Goal: Transaction & Acquisition: Book appointment/travel/reservation

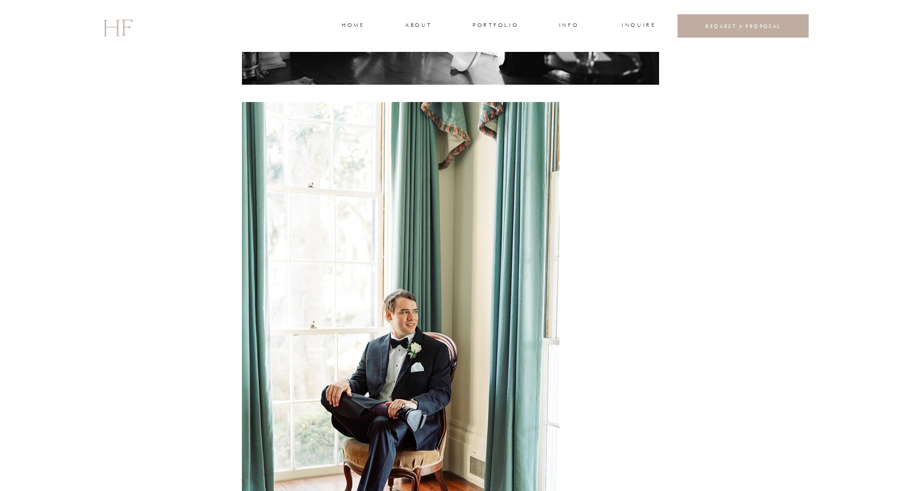
scroll to position [3886, 0]
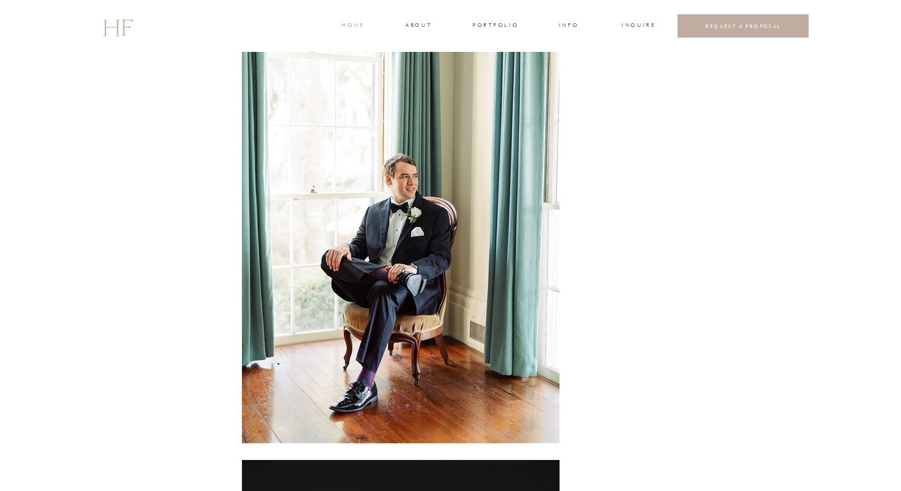
click at [360, 27] on h3 "home" at bounding box center [353, 26] width 22 height 11
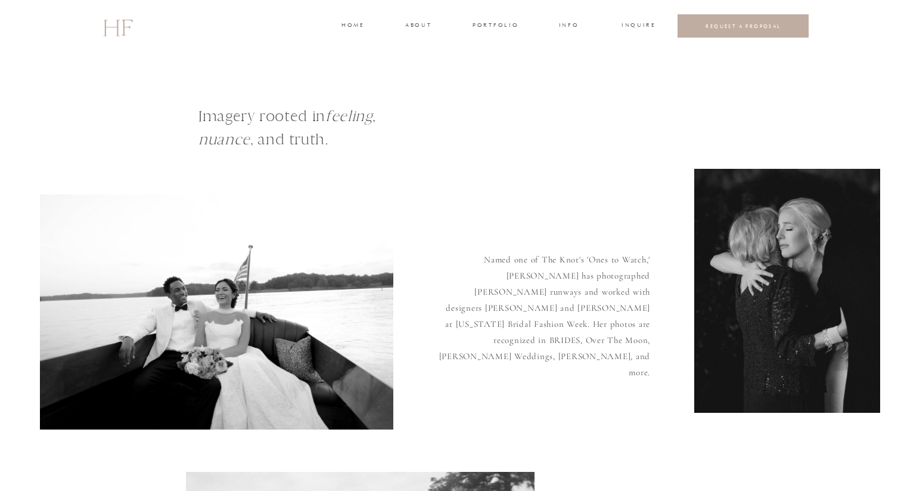
click at [436, 26] on div at bounding box center [450, 26] width 901 height 52
click at [421, 19] on div at bounding box center [450, 26] width 901 height 52
click at [626, 27] on h3 "INQUIRE" at bounding box center [638, 26] width 32 height 11
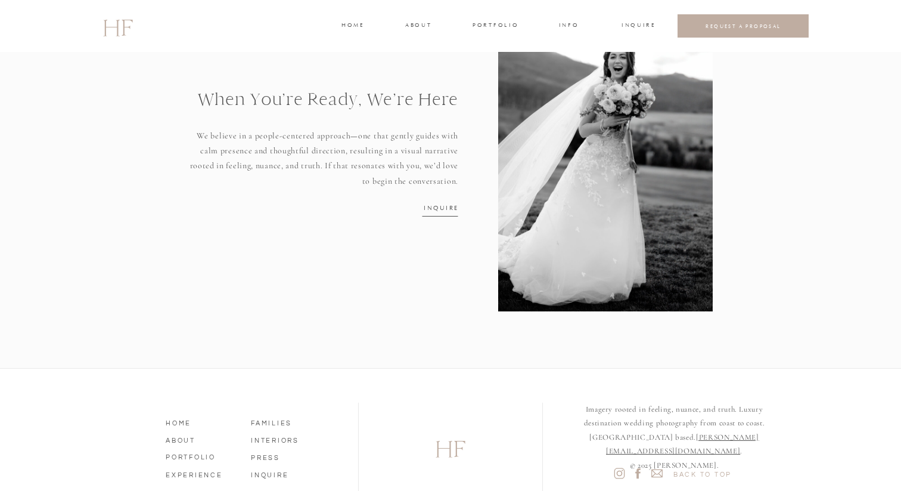
scroll to position [1596, 0]
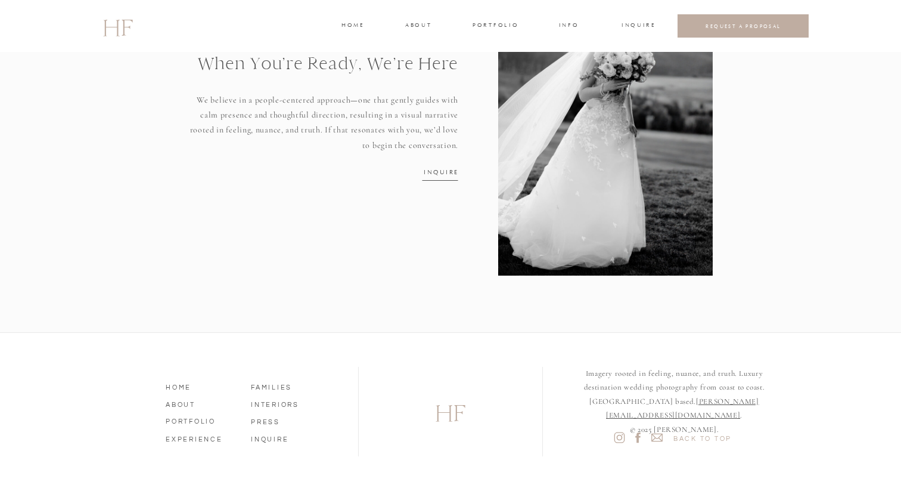
click at [422, 29] on h3 "about" at bounding box center [417, 26] width 25 height 11
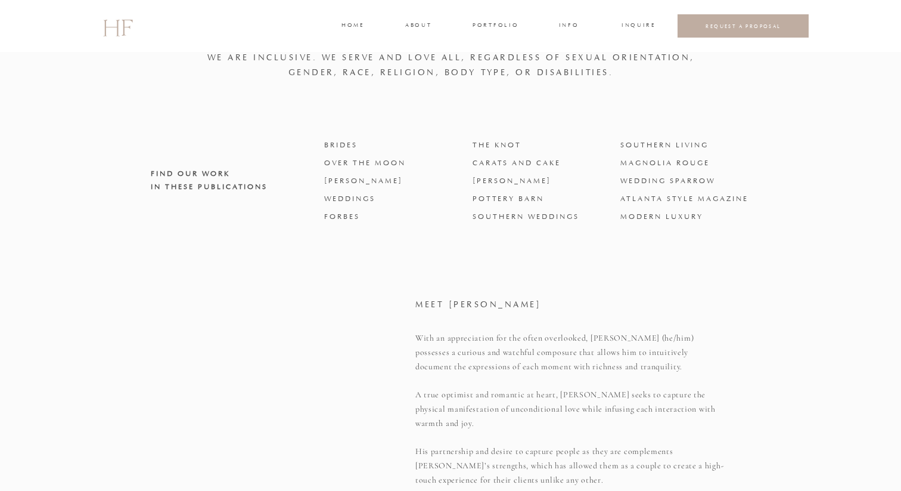
scroll to position [427, 0]
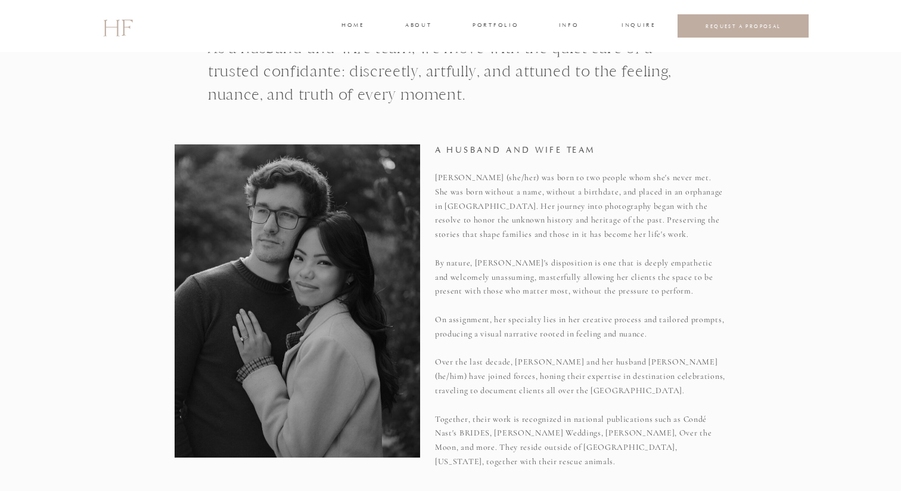
click at [414, 27] on h3 "about" at bounding box center [417, 26] width 25 height 11
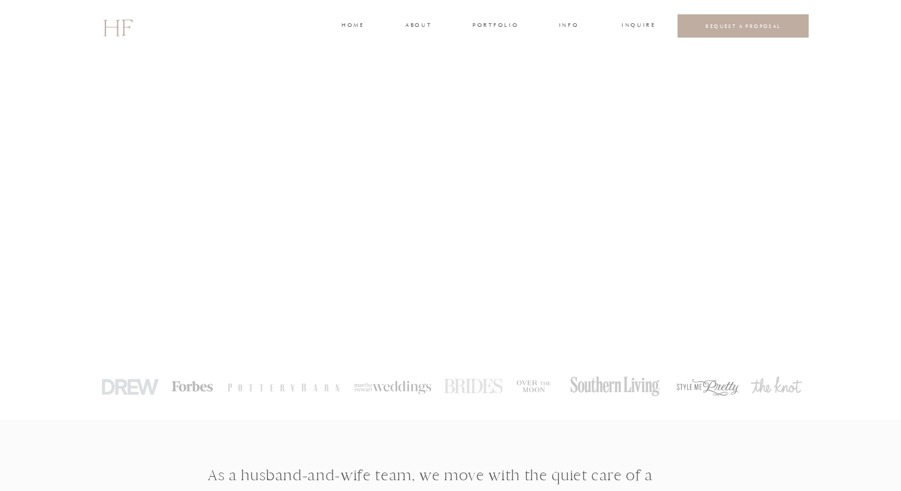
click at [494, 24] on h3 "portfolio" at bounding box center [495, 26] width 45 height 11
click at [507, 53] on h3 "WEDDINGS" at bounding box center [496, 53] width 42 height 11
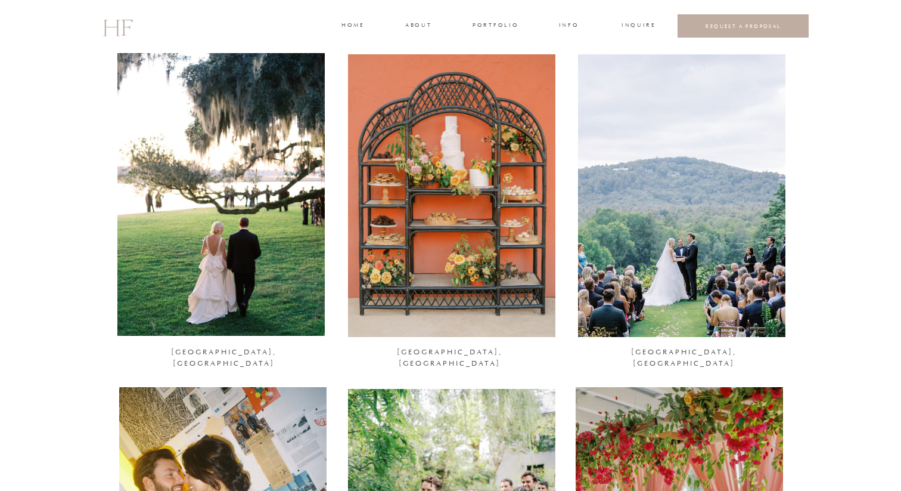
scroll to position [136, 0]
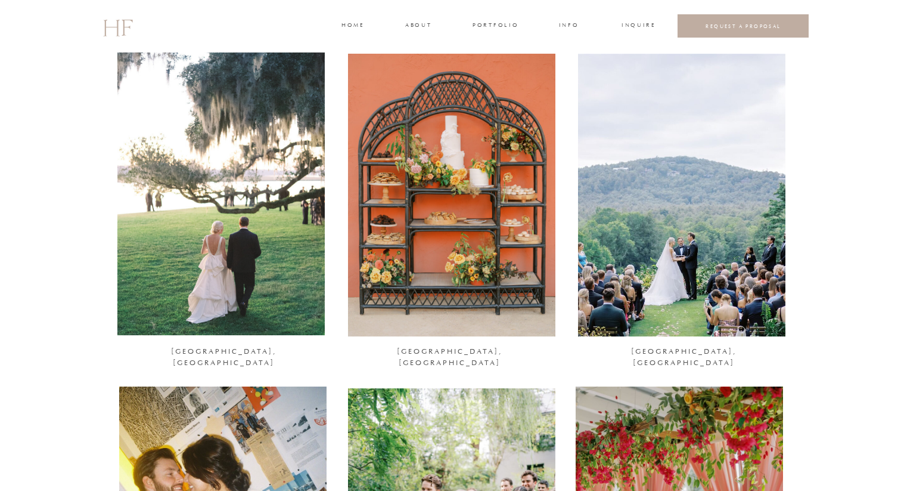
click at [217, 247] on div at bounding box center [220, 193] width 207 height 283
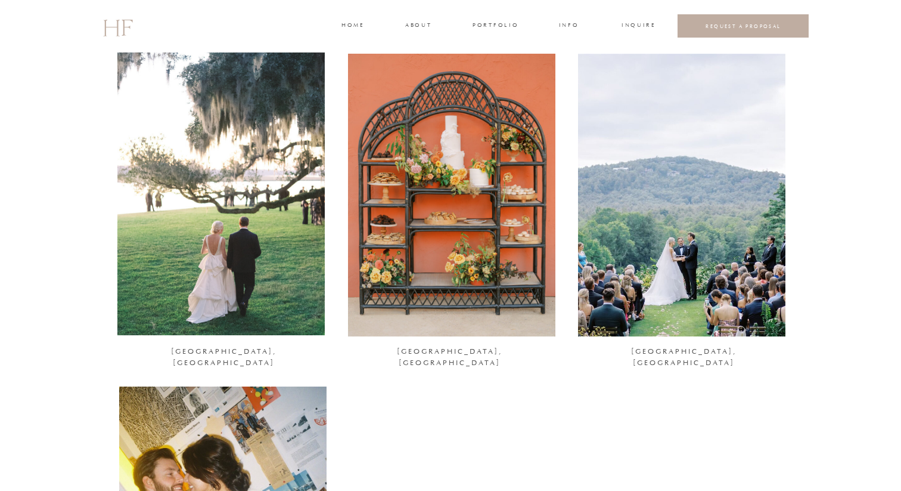
scroll to position [167, 0]
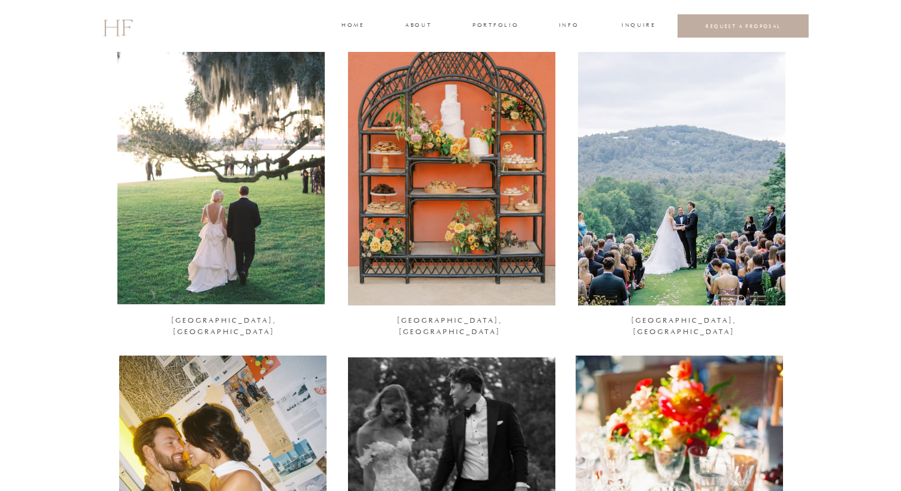
click at [239, 206] on div at bounding box center [220, 162] width 207 height 283
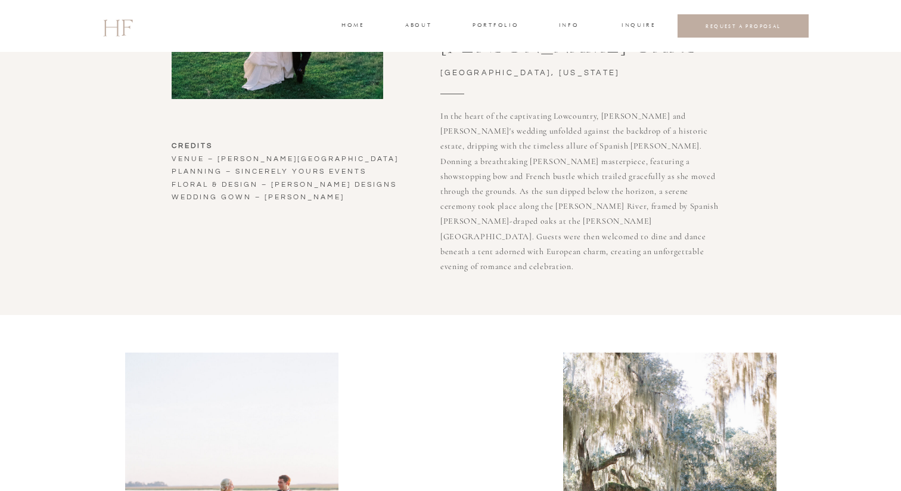
scroll to position [359, 0]
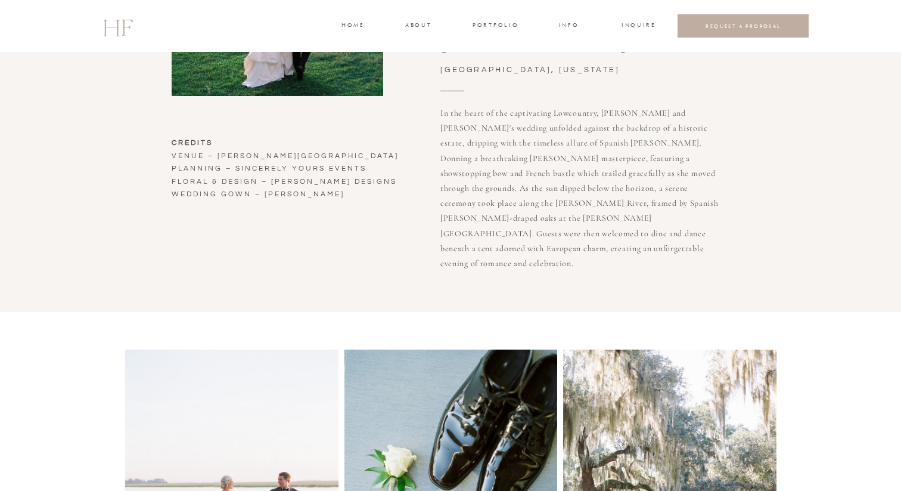
click at [203, 147] on h3 "CREDITS Venue – [PERSON_NAME] OAKS planning – SINCERELY YOURS EVENTS floral & D…" at bounding box center [295, 189] width 247 height 104
click at [268, 165] on h3 "CREDITS Venue – [PERSON_NAME] OAKS planning – SINCERELY YOURS EVENTS floral & D…" at bounding box center [295, 189] width 247 height 104
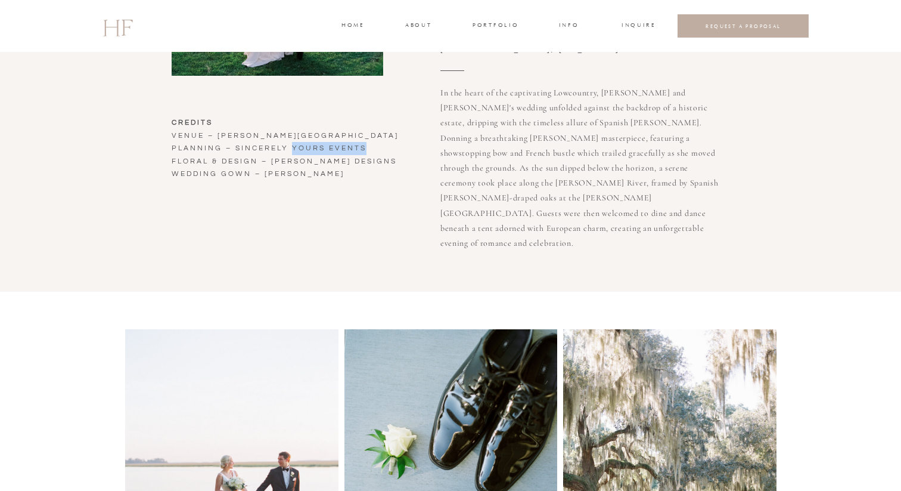
drag, startPoint x: 292, startPoint y: 146, endPoint x: 372, endPoint y: 148, distance: 80.5
click at [372, 148] on h3 "CREDITS Venue – [PERSON_NAME] OAKS planning – SINCERELY YOURS EVENTS floral & D…" at bounding box center [295, 168] width 247 height 104
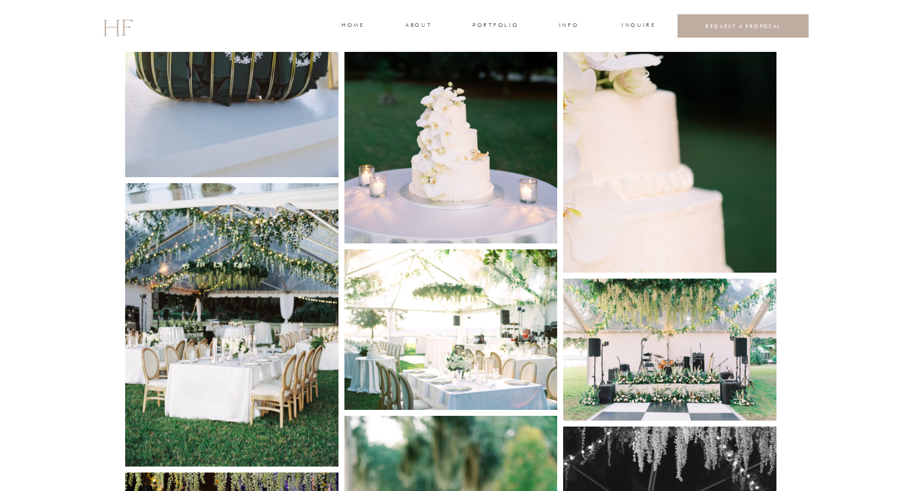
scroll to position [4856, 0]
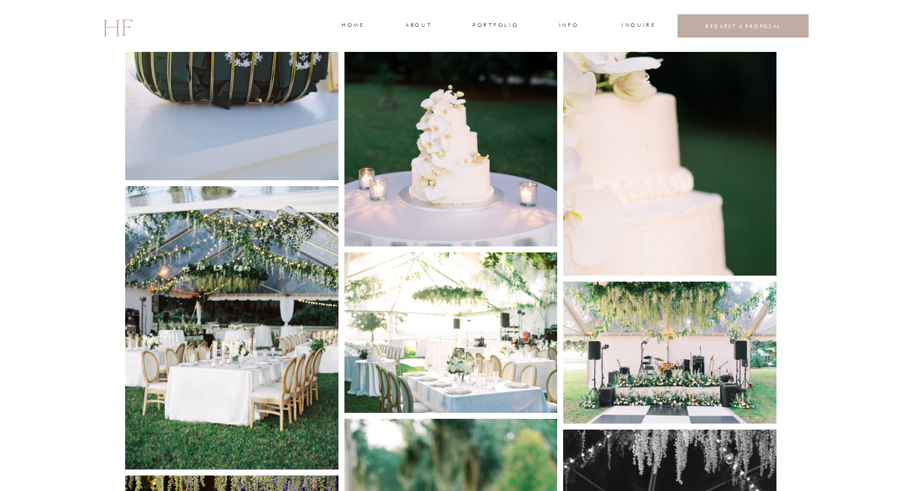
click at [464, 184] on img at bounding box center [451, 86] width 213 height 320
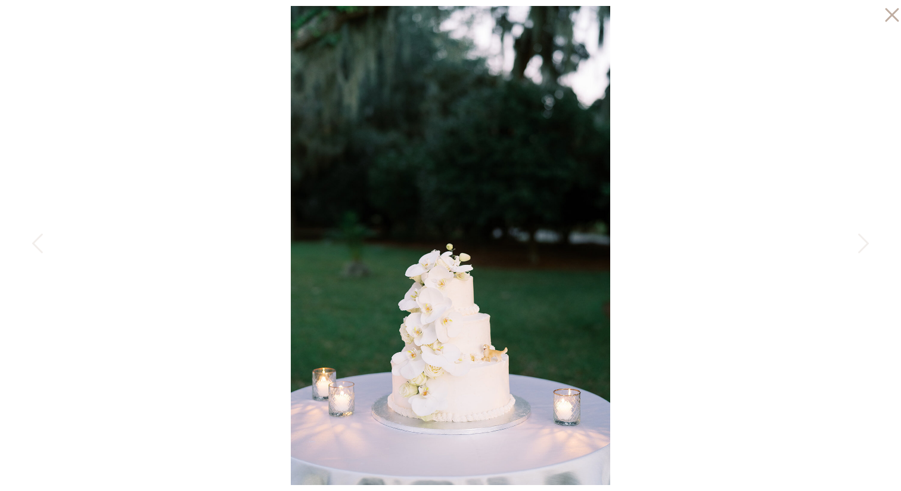
scroll to position [4484, 0]
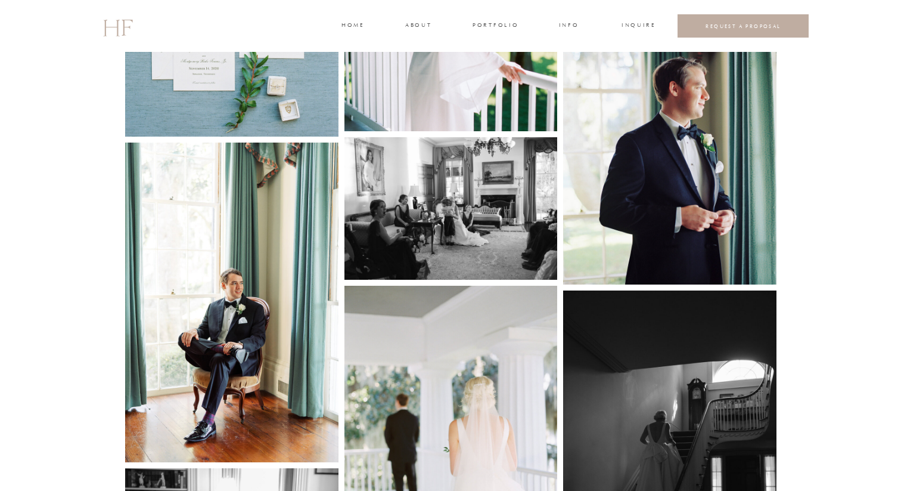
scroll to position [548, 0]
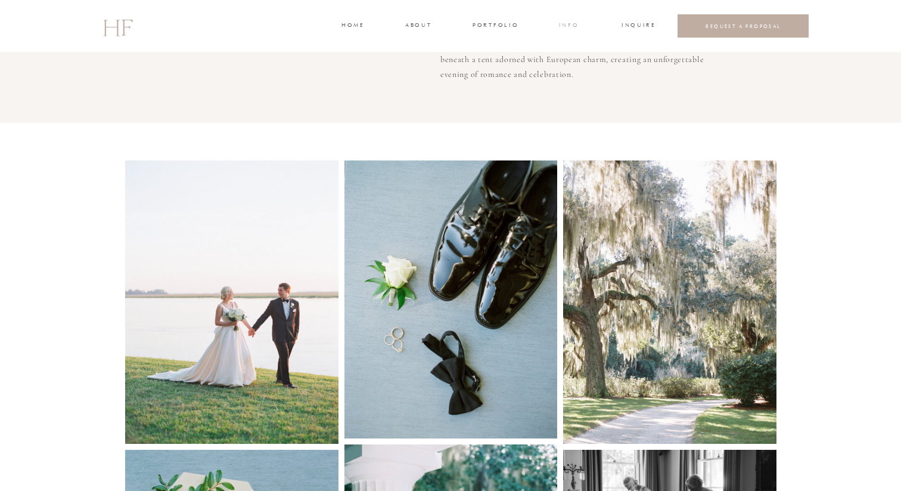
click at [560, 26] on h3 "INFO" at bounding box center [569, 26] width 22 height 11
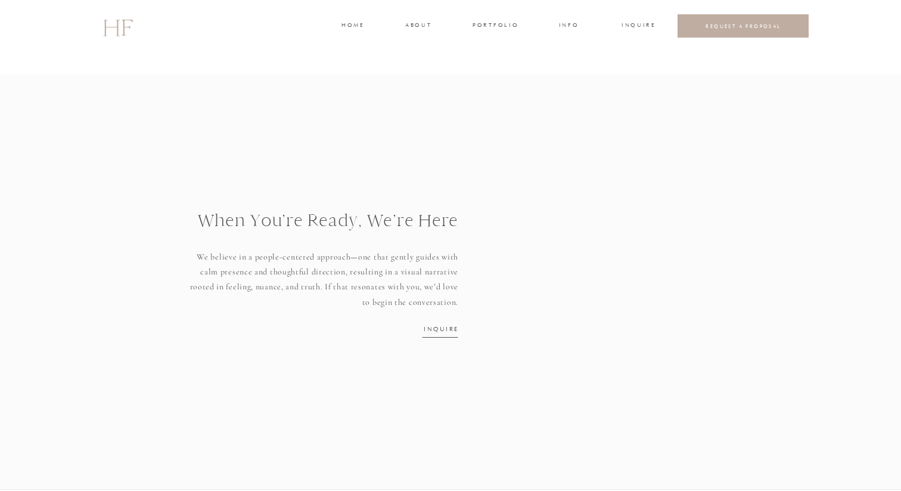
scroll to position [1441, 0]
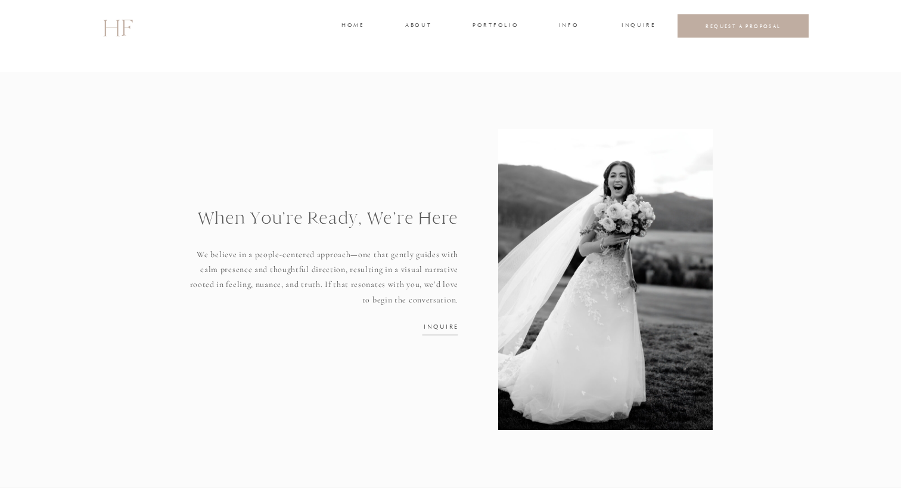
click at [450, 327] on nav "INQUIRE" at bounding box center [441, 326] width 34 height 8
